Goal: Obtain resource: Obtain resource

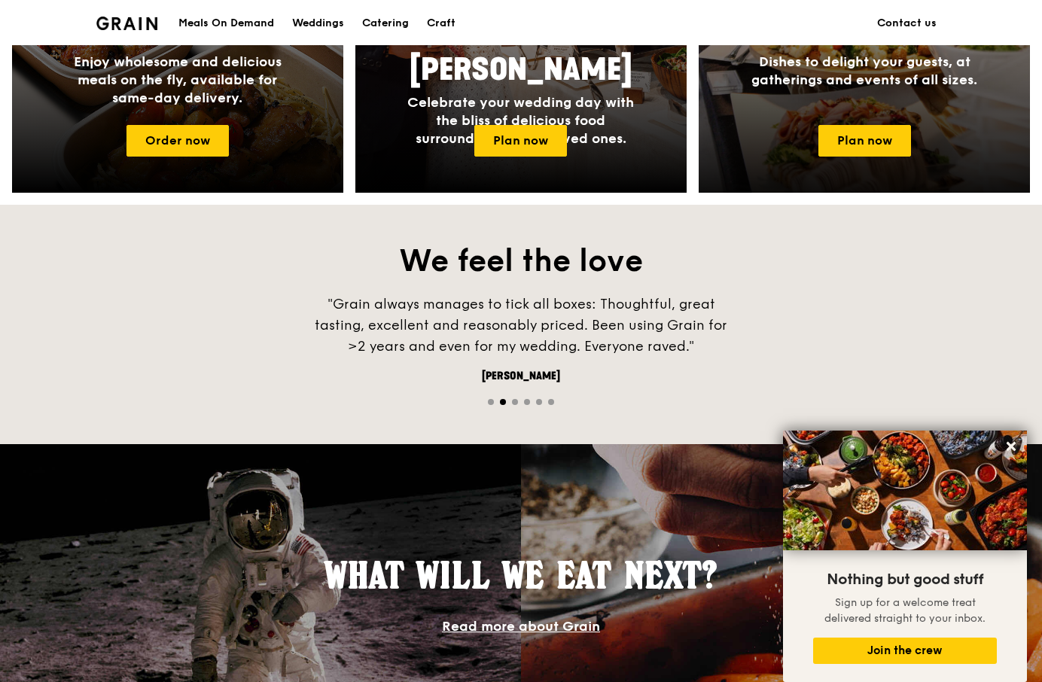
scroll to position [602, 0]
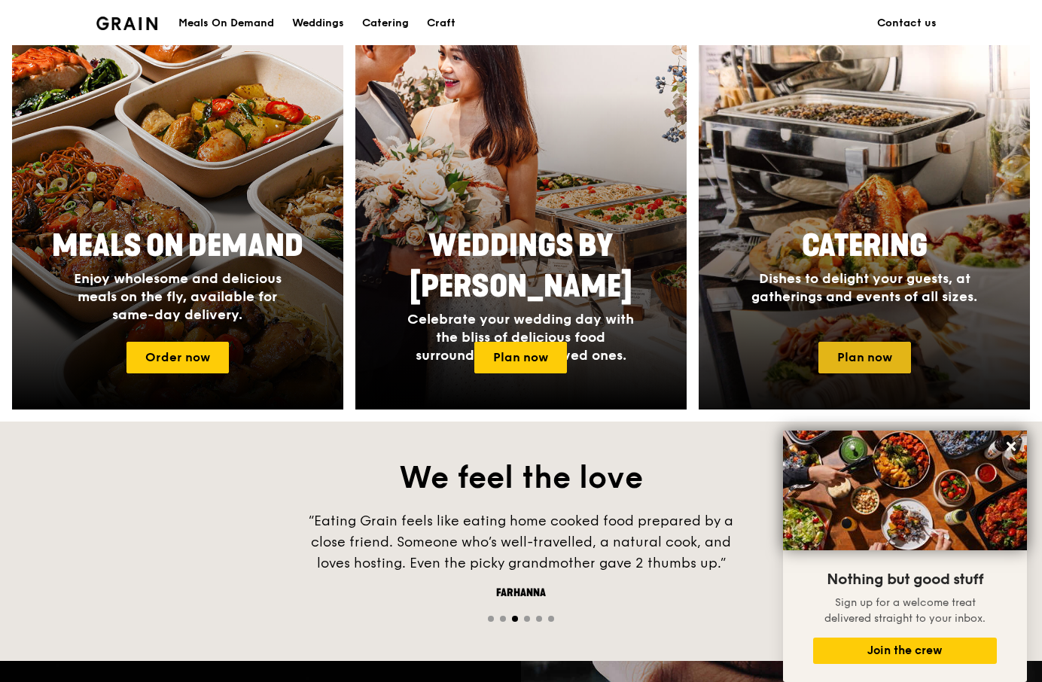
click at [863, 349] on link "Plan now" at bounding box center [865, 358] width 93 height 32
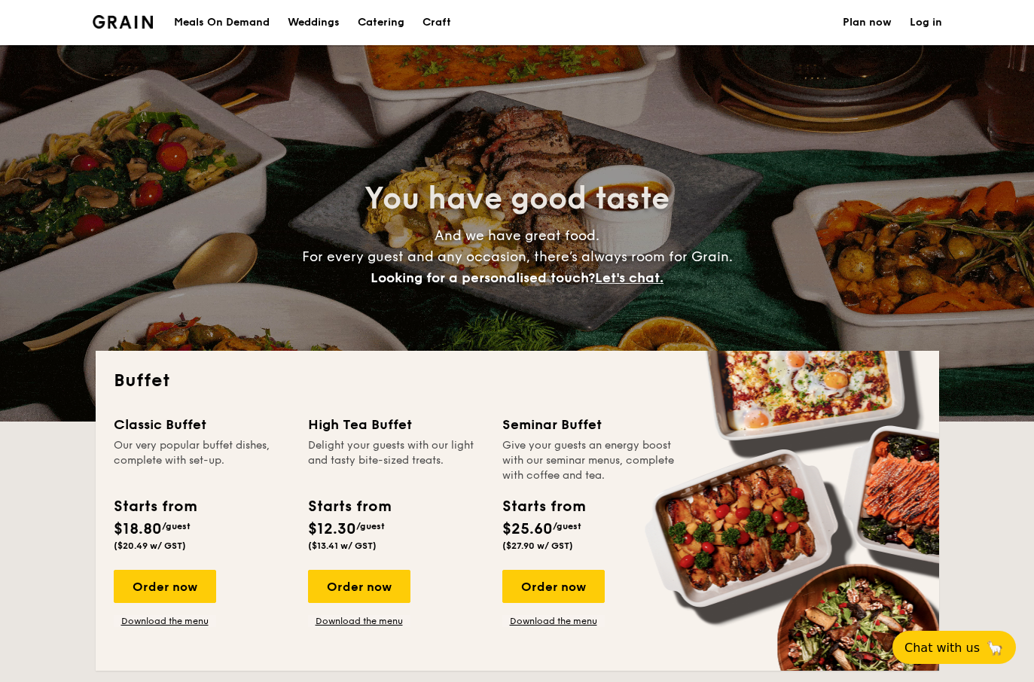
select select
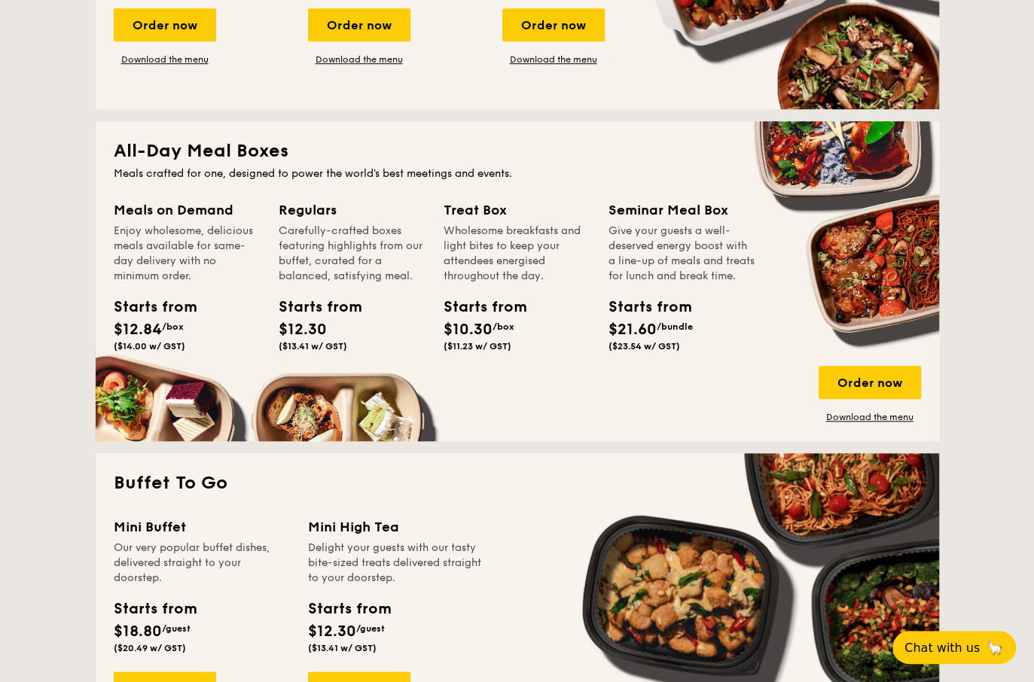
scroll to position [459, 0]
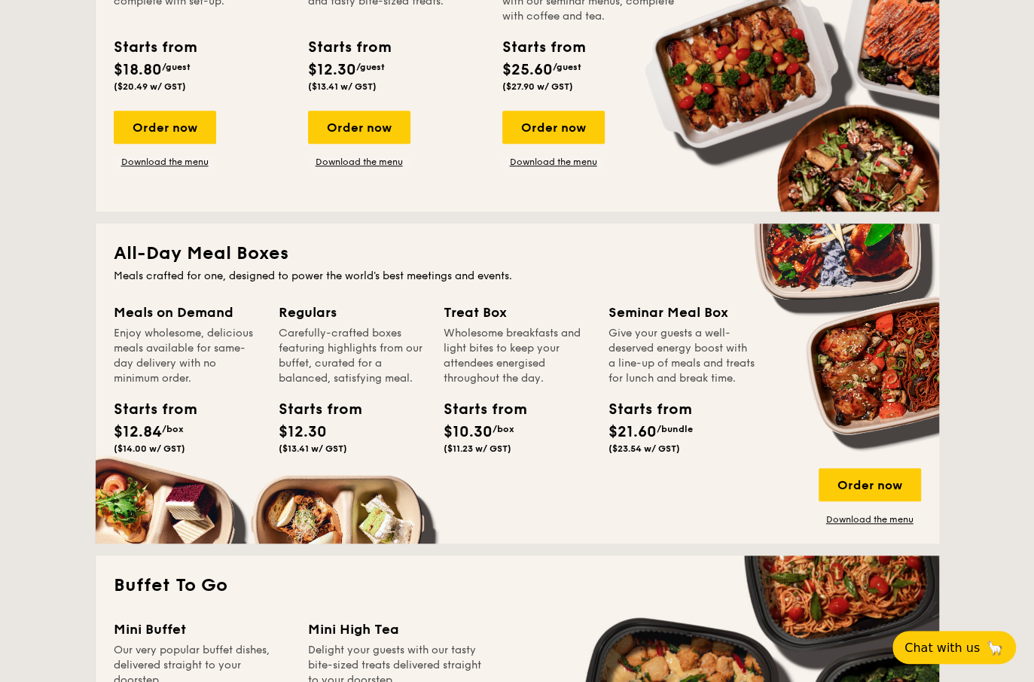
click at [188, 386] on div "Meals on Demand Enjoy wholesome, delicious meals available for same-day deliver…" at bounding box center [187, 381] width 147 height 158
click at [301, 334] on div "Carefully-crafted boxes featuring highlights from our buffet, curated for a bal…" at bounding box center [352, 356] width 147 height 60
drag, startPoint x: 515, startPoint y: 375, endPoint x: 643, endPoint y: 394, distance: 129.4
click at [530, 377] on div "Wholesome breakfasts and light bites to keep your attendees energised throughou…" at bounding box center [517, 356] width 147 height 60
click at [867, 518] on link "Download the menu" at bounding box center [870, 520] width 102 height 12
